Goal: Task Accomplishment & Management: Complete application form

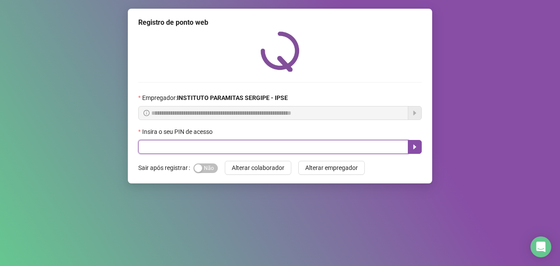
click at [158, 150] on input "text" at bounding box center [273, 147] width 270 height 14
type input "*****"
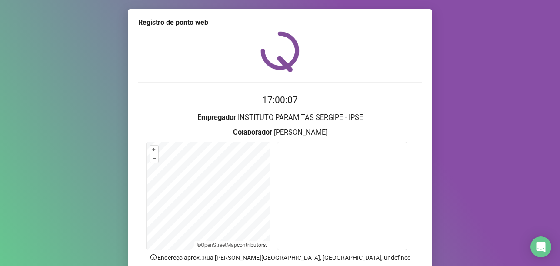
scroll to position [73, 0]
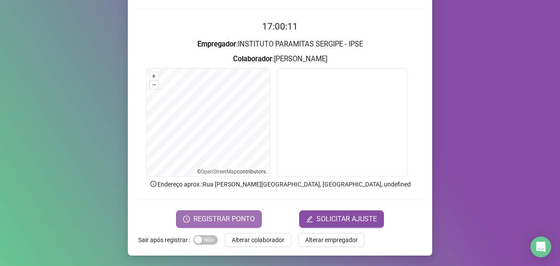
click at [237, 217] on span "REGISTRAR PONTO" at bounding box center [223, 219] width 61 height 10
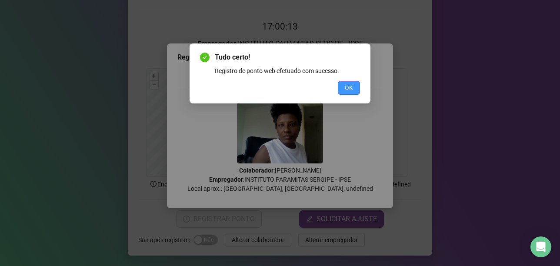
click at [347, 85] on span "OK" at bounding box center [349, 88] width 8 height 10
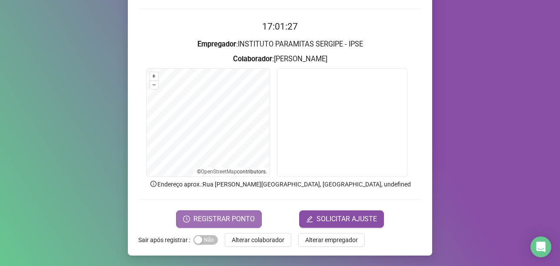
click at [233, 214] on span "REGISTRAR PONTO" at bounding box center [223, 219] width 61 height 10
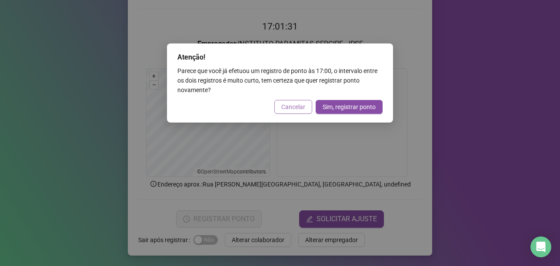
click at [287, 105] on span "Cancelar" at bounding box center [293, 107] width 24 height 10
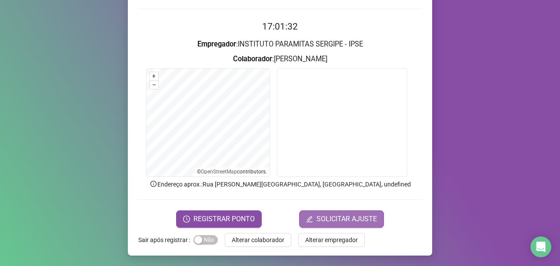
click at [308, 225] on button "SOLICITAR AJUSTE" at bounding box center [341, 218] width 85 height 17
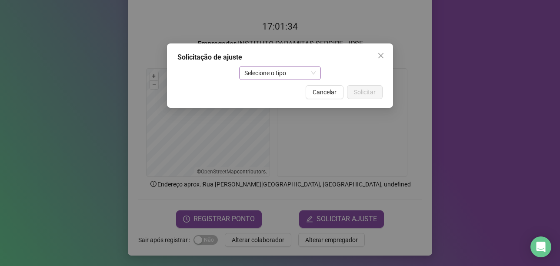
click at [267, 78] on span "Selecione o tipo" at bounding box center [280, 73] width 72 height 13
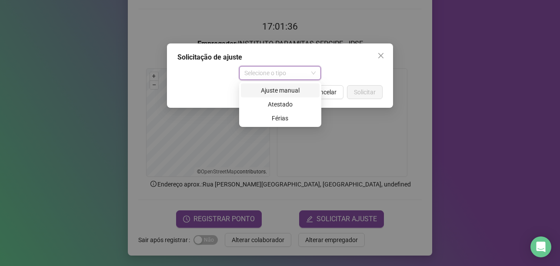
click at [269, 91] on div "Ajuste manual" at bounding box center [280, 91] width 68 height 10
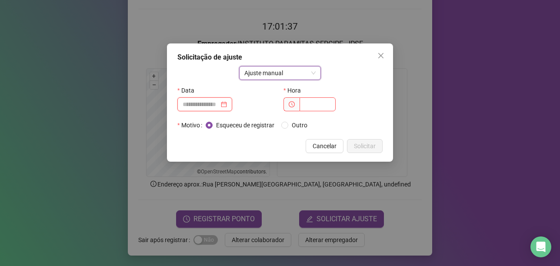
click at [217, 100] on input at bounding box center [201, 105] width 37 height 10
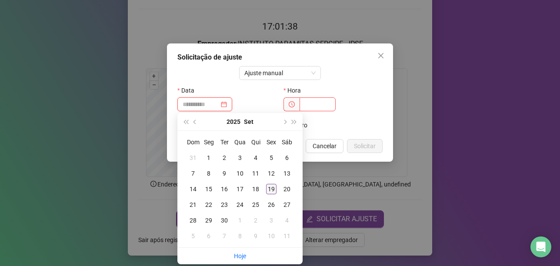
type input "**********"
click at [271, 186] on div "19" at bounding box center [271, 189] width 10 height 10
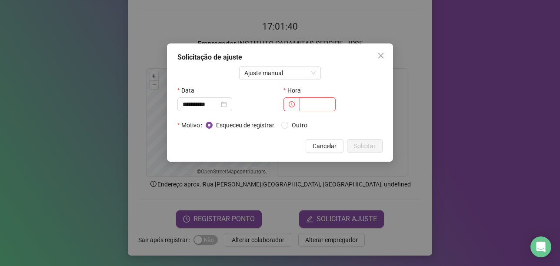
click at [315, 106] on input "text" at bounding box center [318, 104] width 36 height 14
type input "*****"
click at [357, 149] on span "Solicitar" at bounding box center [365, 146] width 22 height 10
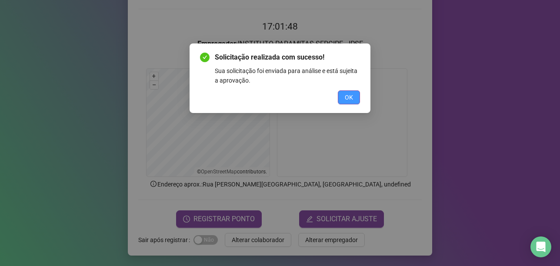
click at [346, 100] on span "OK" at bounding box center [349, 98] width 8 height 10
